Goal: Information Seeking & Learning: Learn about a topic

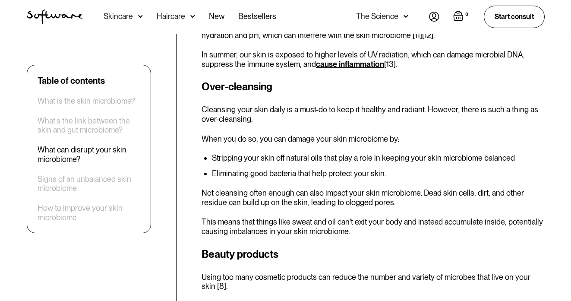
scroll to position [977, 0]
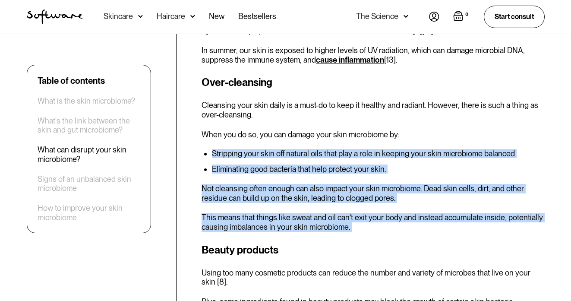
drag, startPoint x: 387, startPoint y: 201, endPoint x: 387, endPoint y: 101, distance: 100.1
click at [387, 101] on div "What can disrupt your skin microbiome? Focusing our attention back on the skin …" at bounding box center [372, 97] width 343 height 456
click at [387, 130] on p "When you do so, you can damage your skin microbiome by:" at bounding box center [372, 134] width 343 height 9
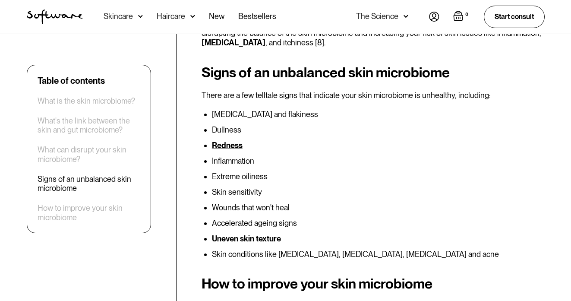
scroll to position [1254, 0]
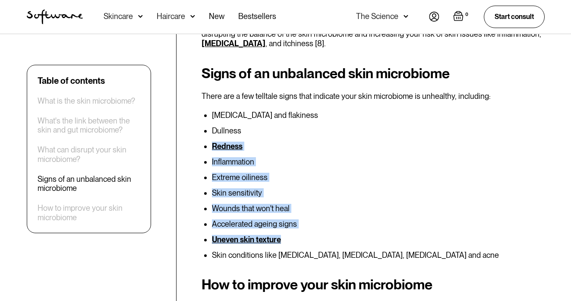
drag, startPoint x: 385, startPoint y: 92, endPoint x: 388, endPoint y: 205, distance: 113.5
click at [389, 204] on ul "[MEDICAL_DATA] and flakiness Dullness Redness Inflammation Extreme oiliness Ski…" at bounding box center [372, 185] width 343 height 148
click at [388, 235] on li "Uneven skin texture" at bounding box center [378, 239] width 333 height 9
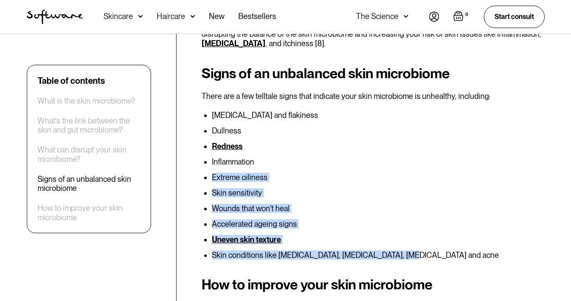
drag, startPoint x: 419, startPoint y: 215, endPoint x: 400, endPoint y: 119, distance: 97.2
click at [401, 121] on ul "[MEDICAL_DATA] and flakiness Dullness Redness Inflammation Extreme oiliness Ski…" at bounding box center [372, 185] width 343 height 148
click at [400, 157] on li "Inflammation" at bounding box center [378, 161] width 333 height 9
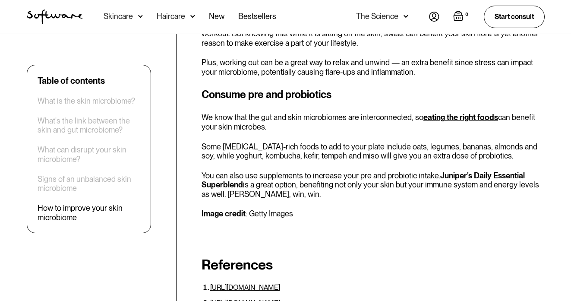
scroll to position [2202, 0]
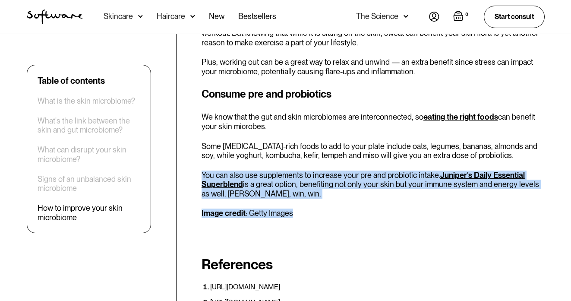
drag, startPoint x: 358, startPoint y: 162, endPoint x: 367, endPoint y: 108, distance: 54.6
click at [367, 108] on div "Consume pre and probiotics We know that the gut and skin microbiomes are interc…" at bounding box center [372, 152] width 343 height 132
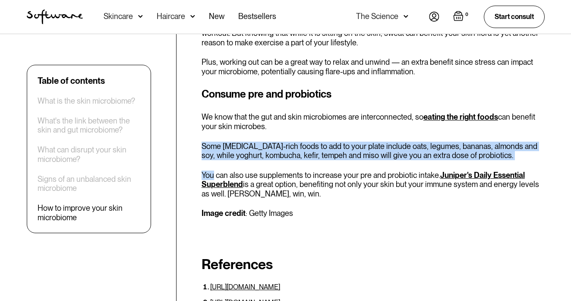
drag, startPoint x: 367, startPoint y: 108, endPoint x: 367, endPoint y: 77, distance: 31.5
click at [367, 86] on div "Consume pre and probiotics We know that the gut and skin microbiomes are interc…" at bounding box center [372, 152] width 343 height 132
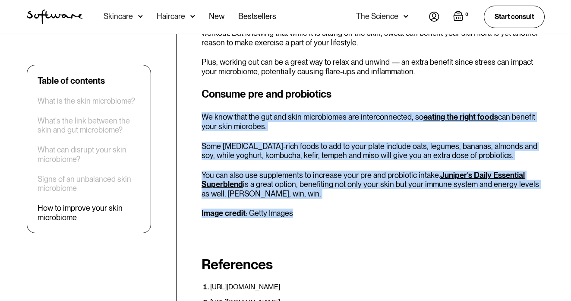
drag, startPoint x: 366, startPoint y: 53, endPoint x: 364, endPoint y: 161, distance: 107.4
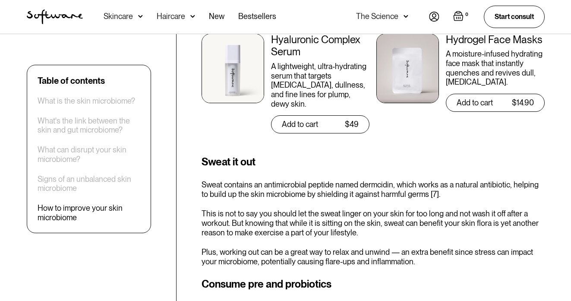
scroll to position [1921, 0]
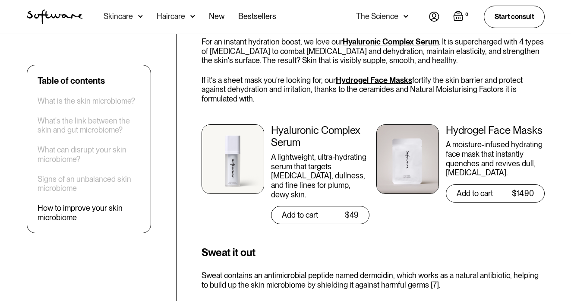
click at [231, 245] on h3 "Sweat it out" at bounding box center [372, 253] width 343 height 16
click at [268, 245] on h3 "Sweat it out" at bounding box center [372, 253] width 343 height 16
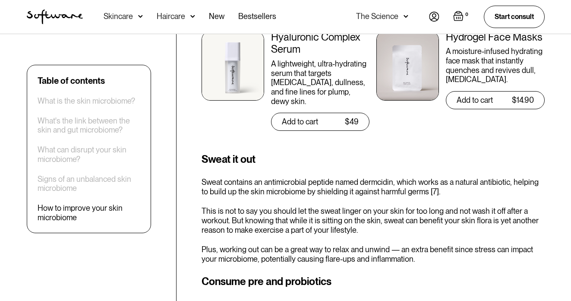
click at [268, 245] on p "Plus, working out can be a great way to relax and unwind — an extra benefit sin…" at bounding box center [372, 254] width 343 height 19
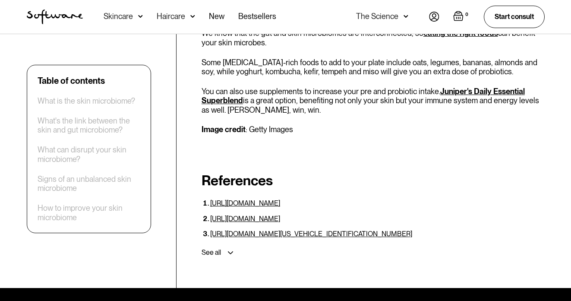
scroll to position [2105, 0]
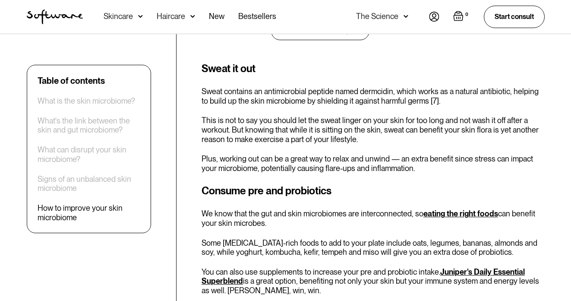
click at [274, 267] on p "You can also use supplements to increase your pre and probiotic intake. Juniper…" at bounding box center [372, 281] width 343 height 28
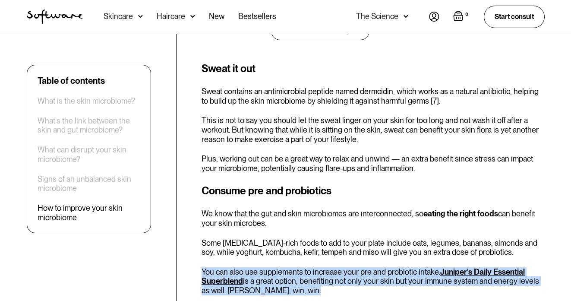
click at [274, 267] on p "You can also use supplements to increase your pre and probiotic intake. Juniper…" at bounding box center [372, 281] width 343 height 28
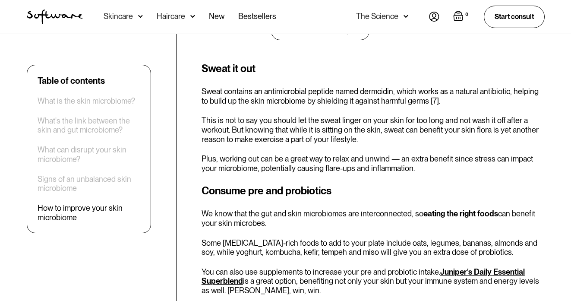
click at [272, 238] on p "Some [MEDICAL_DATA]-rich foods to add to your plate include oats, legumes, bana…" at bounding box center [372, 247] width 343 height 19
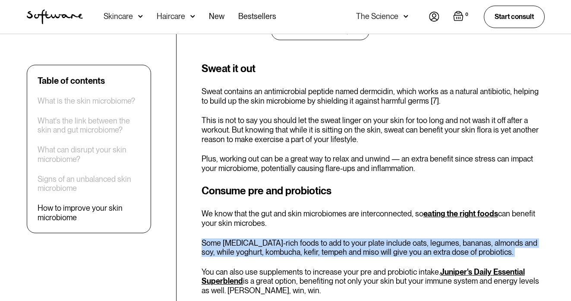
click at [272, 238] on p "Some [MEDICAL_DATA]-rich foods to add to your plate include oats, legumes, bana…" at bounding box center [372, 247] width 343 height 19
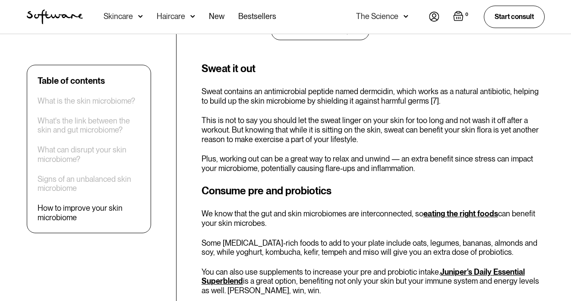
click at [265, 209] on p "We know that the gut and skin microbiomes are interconnected, so eating the rig…" at bounding box center [372, 218] width 343 height 19
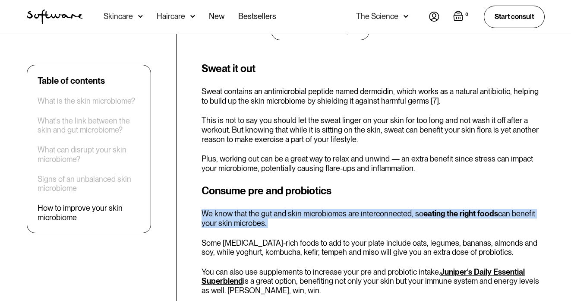
click at [265, 209] on p "We know that the gut and skin microbiomes are interconnected, so eating the rig…" at bounding box center [372, 218] width 343 height 19
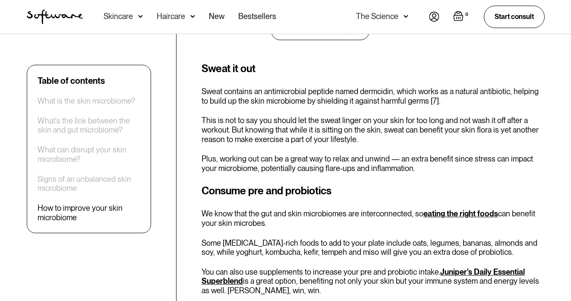
click at [264, 183] on h3 "Consume pre and probiotics" at bounding box center [372, 191] width 343 height 16
click at [270, 183] on div "Consume pre and probiotics We know that the gut and skin microbiomes are interc…" at bounding box center [372, 249] width 343 height 132
